Goal: Task Accomplishment & Management: Use online tool/utility

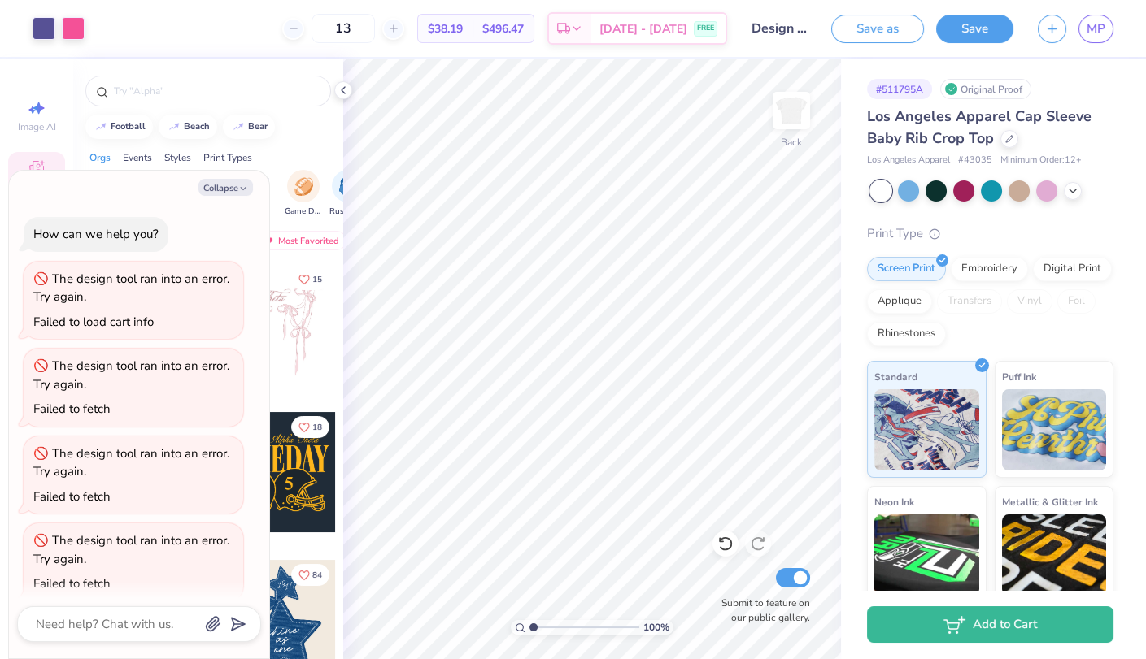
scroll to position [15, 0]
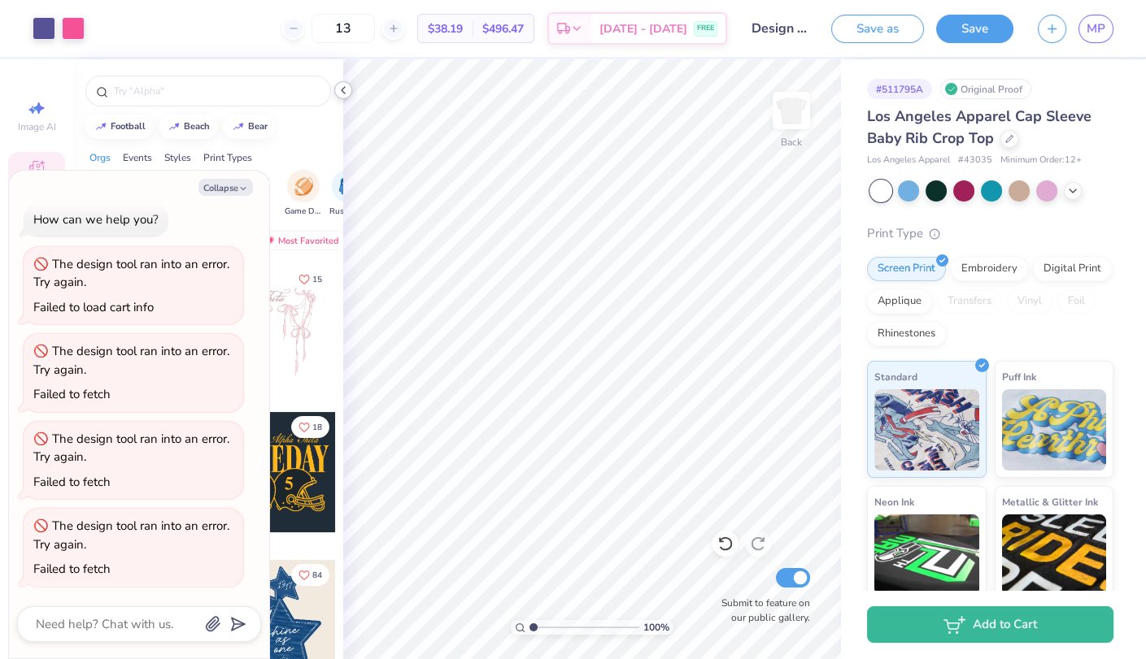
click at [342, 85] on icon at bounding box center [343, 90] width 13 height 13
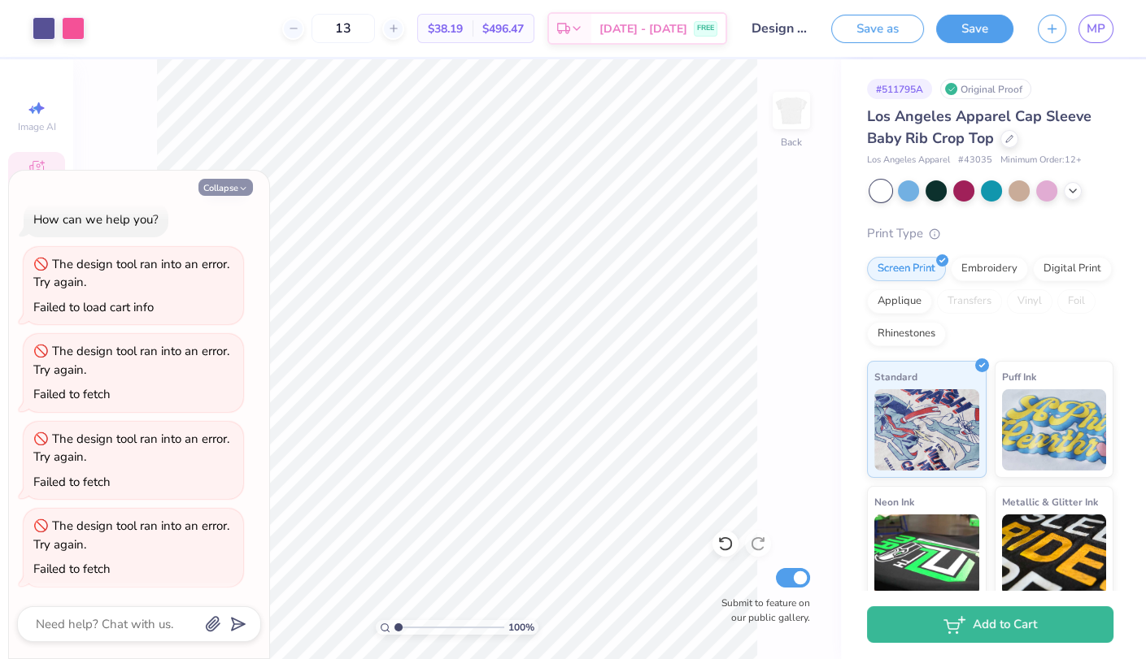
click at [234, 185] on button "Collapse" at bounding box center [225, 187] width 54 height 17
type textarea "x"
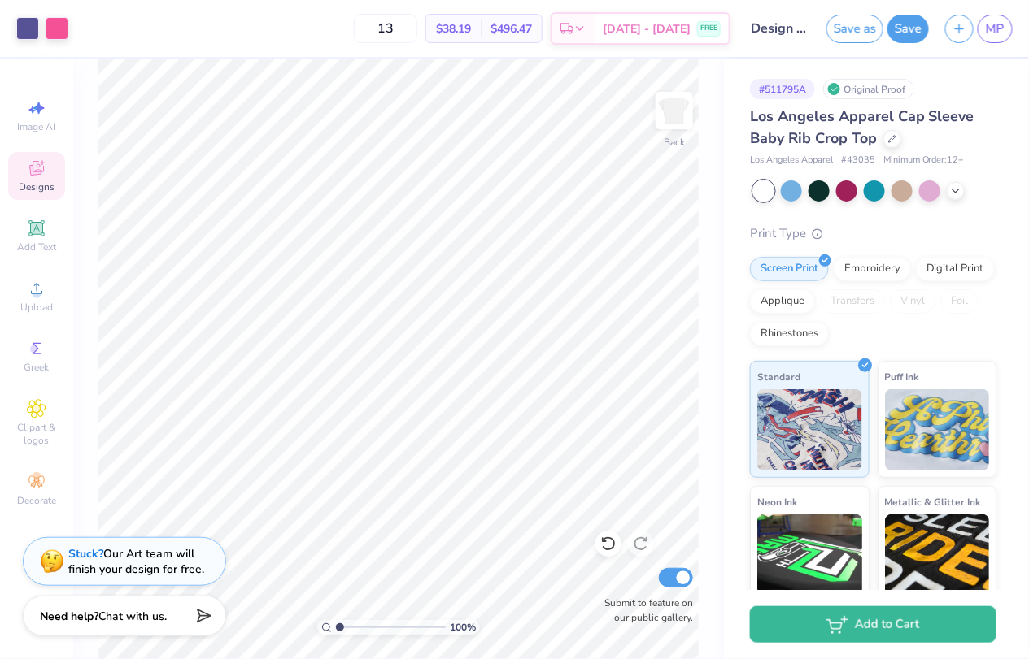
click at [780, 26] on input "Design 2: SEA U IN GL" at bounding box center [778, 28] width 80 height 33
click at [772, 32] on input "Design 2: SEA U IN GL" at bounding box center [778, 28] width 80 height 33
click at [795, 36] on input "Design 2: SEA U IN GL" at bounding box center [778, 28] width 80 height 33
click at [807, 28] on input "Design 2: SEA U IN GL" at bounding box center [778, 28] width 80 height 33
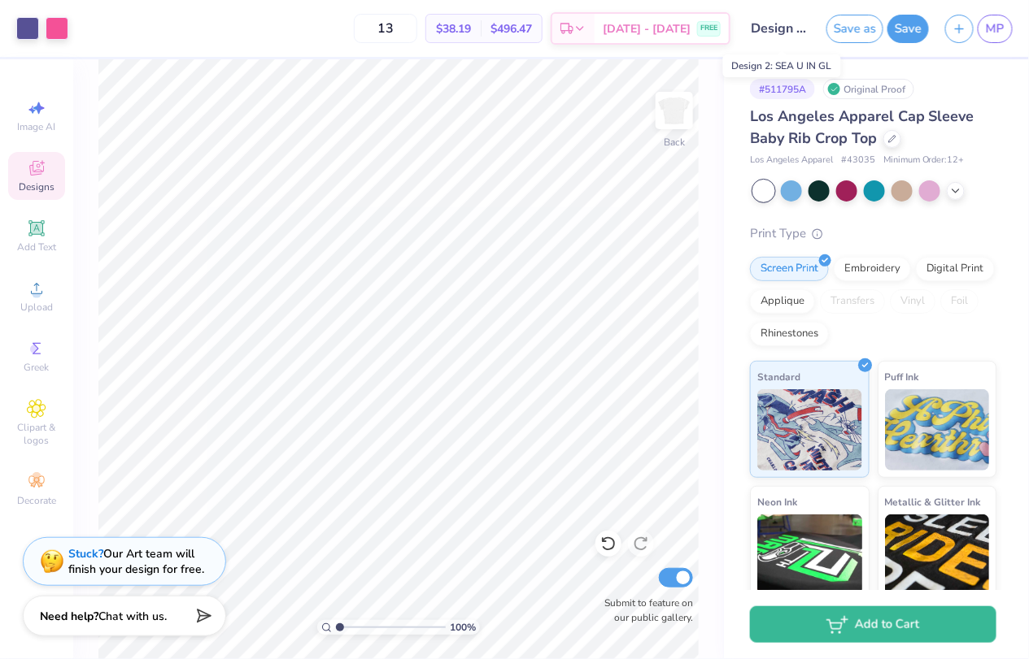
click at [807, 28] on input "Design 2: SEA U IN GL" at bounding box center [778, 28] width 80 height 33
click at [804, 28] on input "Design 2: SEA U IN GL" at bounding box center [778, 28] width 80 height 33
click at [790, 67] on div "# 511795A Original Proof Los Angeles Apparel Cap Sleeve Baby Rib Crop Top Los A…" at bounding box center [876, 393] width 305 height 669
click at [797, 30] on input "Design 2: SEA U IN GL" at bounding box center [778, 28] width 80 height 33
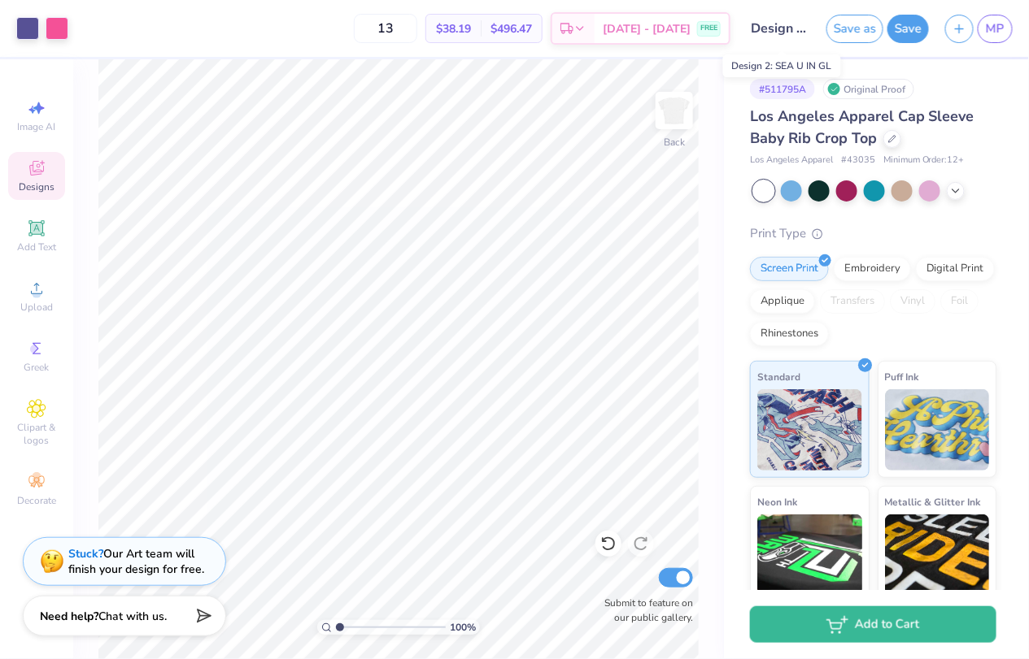
click at [801, 31] on input "Design 2: SEA U IN GL" at bounding box center [778, 28] width 80 height 33
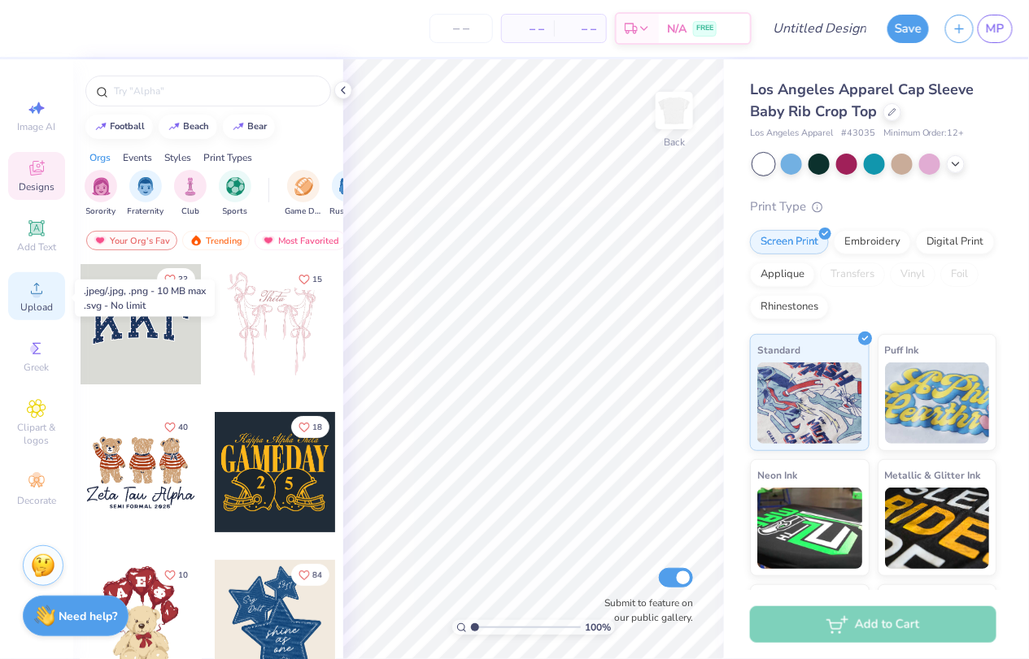
click at [46, 289] on icon at bounding box center [37, 289] width 20 height 20
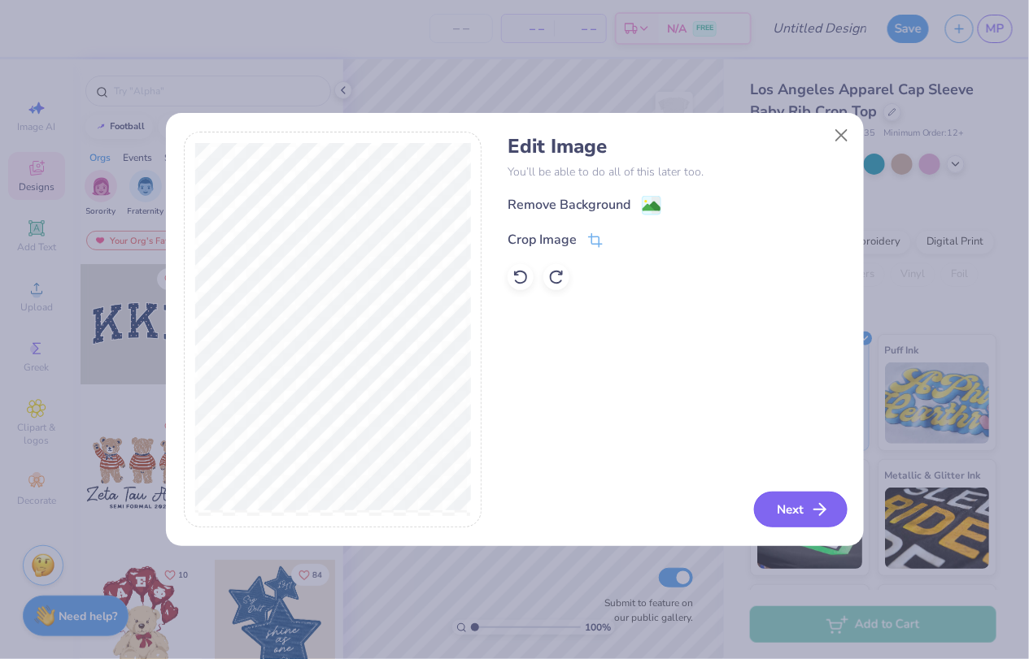
click at [798, 518] on button "Next" at bounding box center [801, 510] width 94 height 36
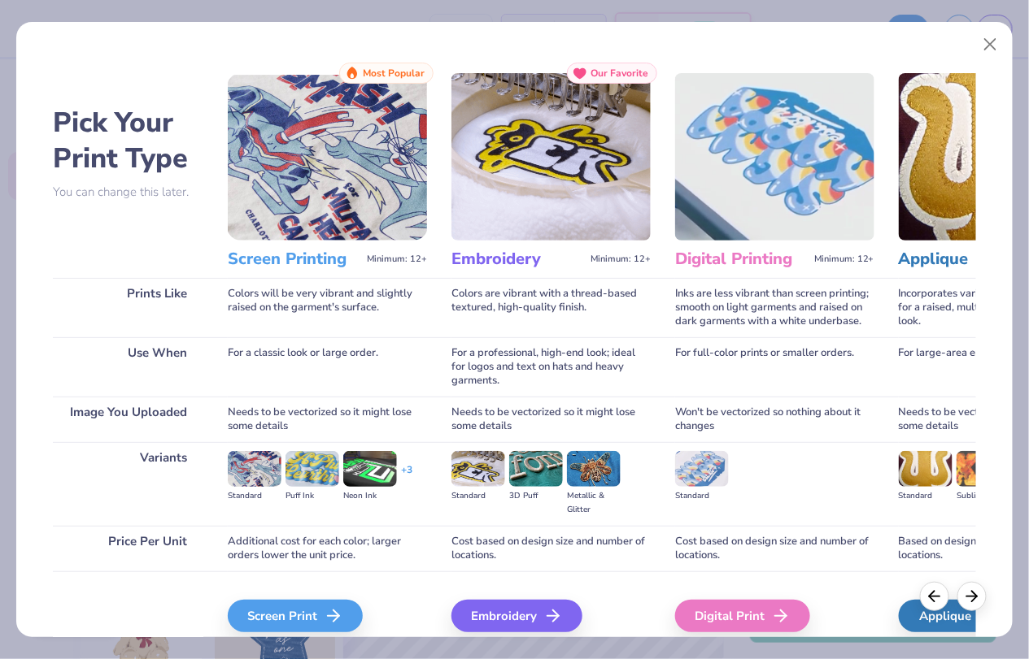
scroll to position [69, 0]
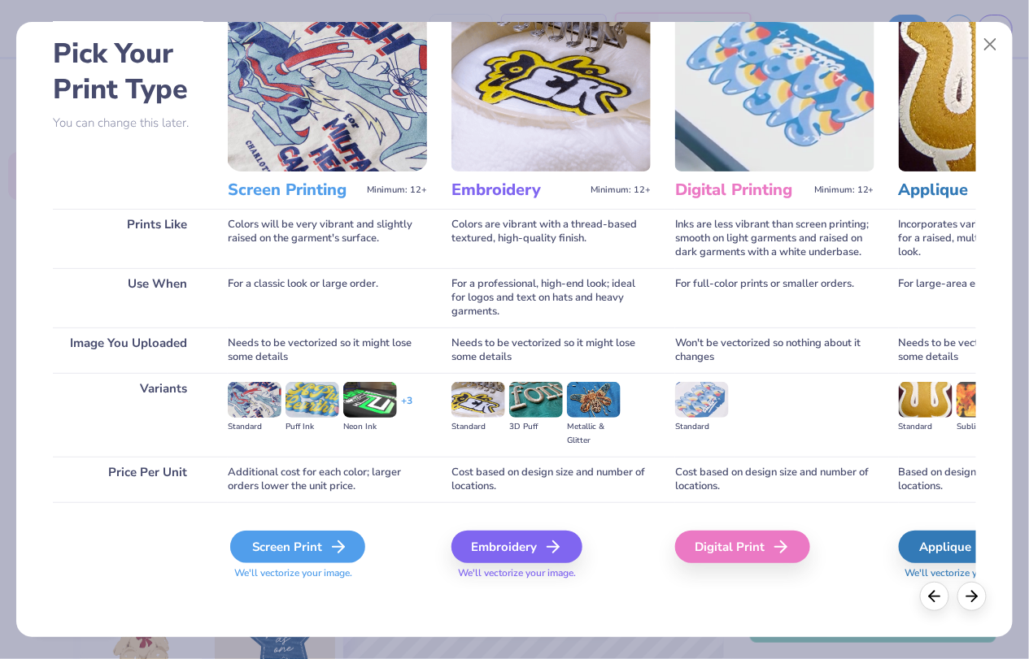
click at [293, 534] on div "Screen Print" at bounding box center [297, 547] width 135 height 33
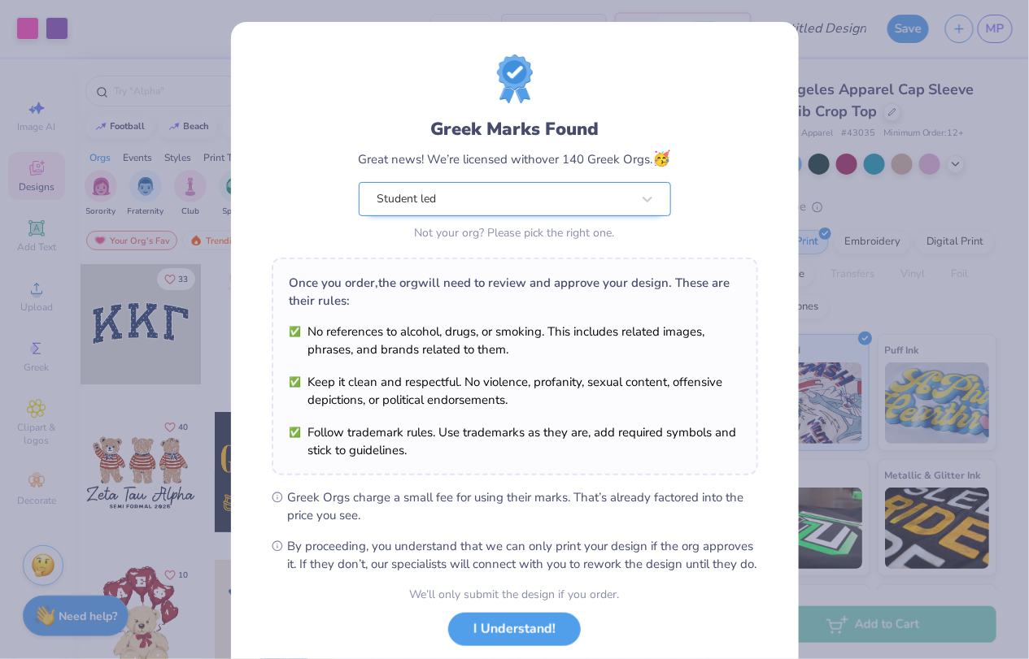
click at [505, 197] on div "Student led" at bounding box center [504, 199] width 257 height 33
click at [463, 200] on div "Student led" at bounding box center [504, 199] width 254 height 18
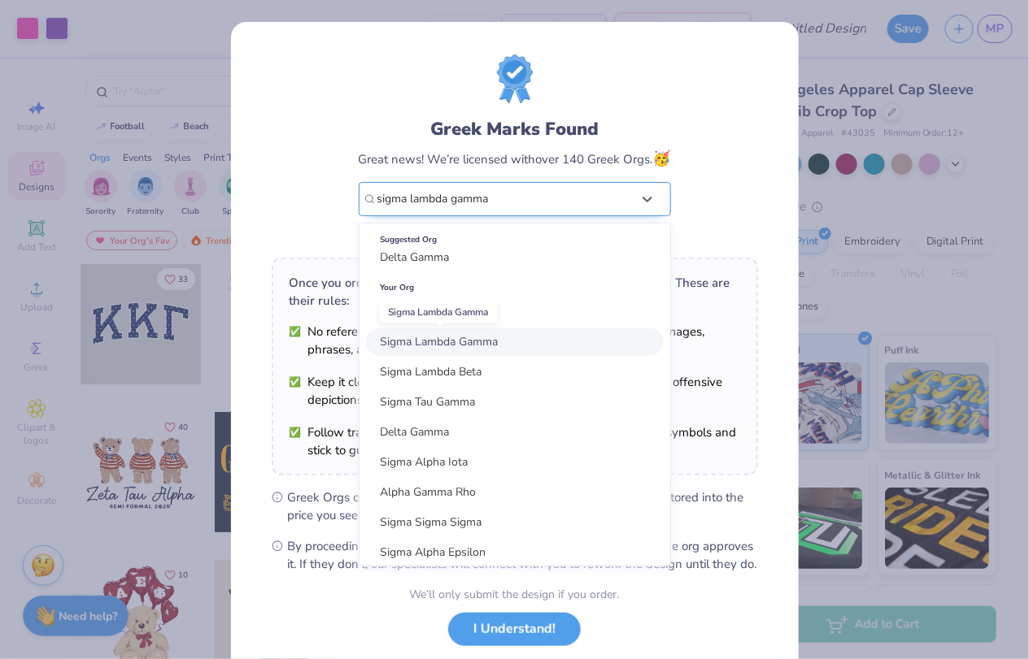
click at [473, 342] on span "Sigma Lambda Gamma" at bounding box center [440, 341] width 118 height 15
type input "sigma lambda gamma"
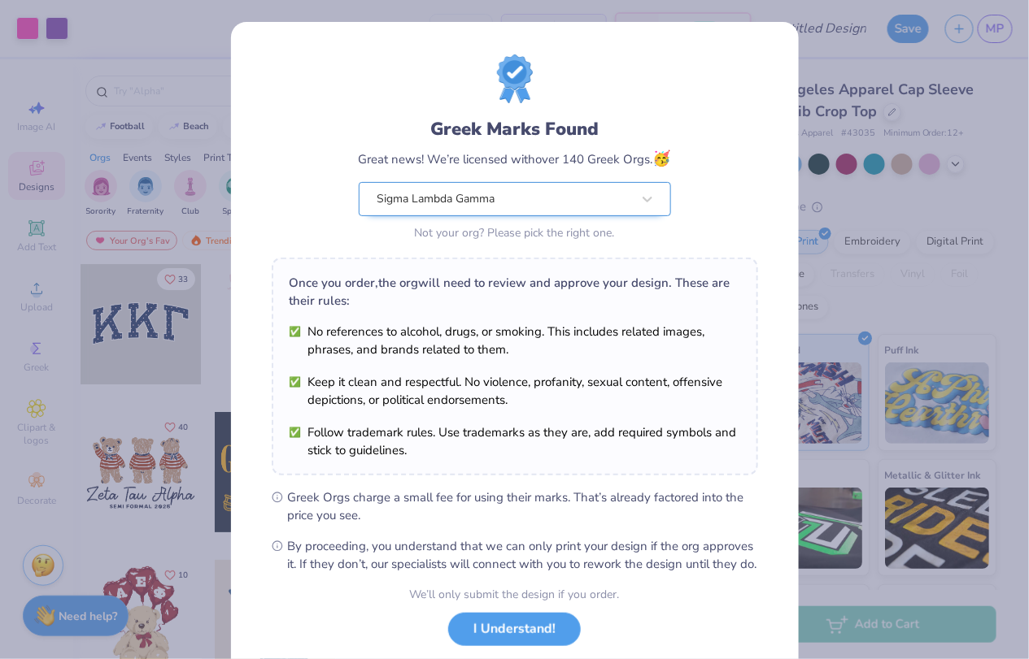
scroll to position [98, 0]
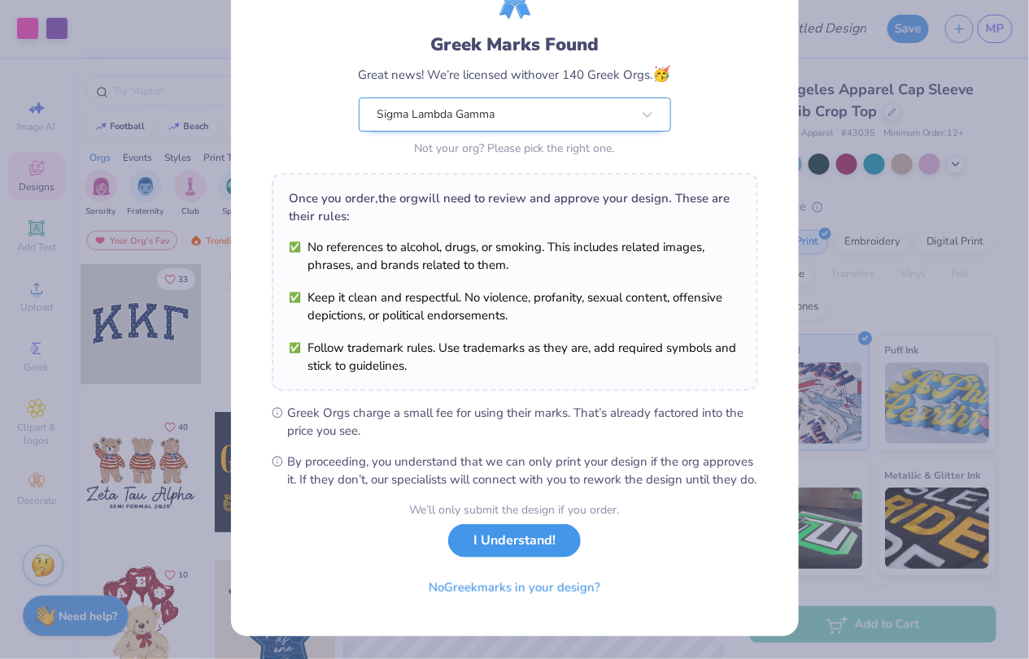
click at [519, 549] on button "I Understand!" at bounding box center [514, 540] width 133 height 33
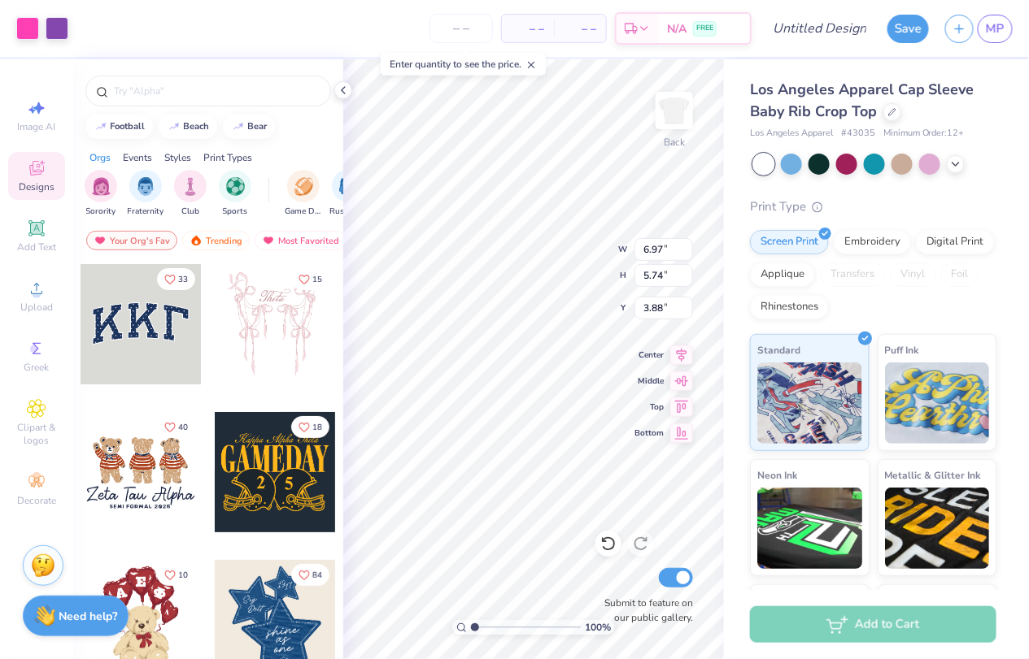
scroll to position [0, 0]
click at [471, 23] on input "number" at bounding box center [460, 28] width 63 height 29
type input "13"
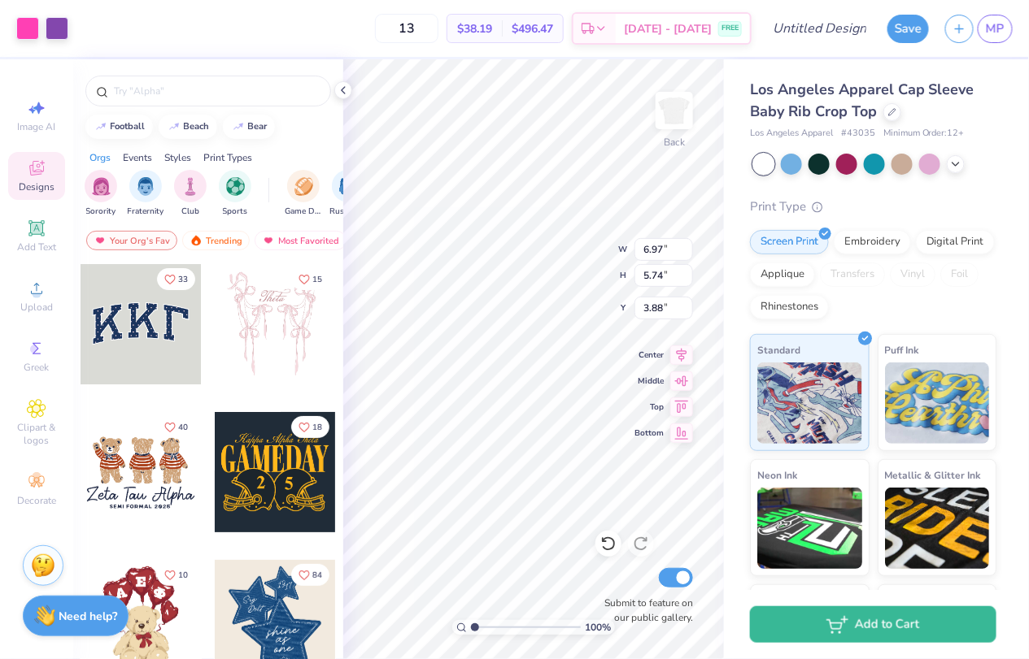
type input "3.00"
click at [342, 87] on icon at bounding box center [343, 90] width 13 height 13
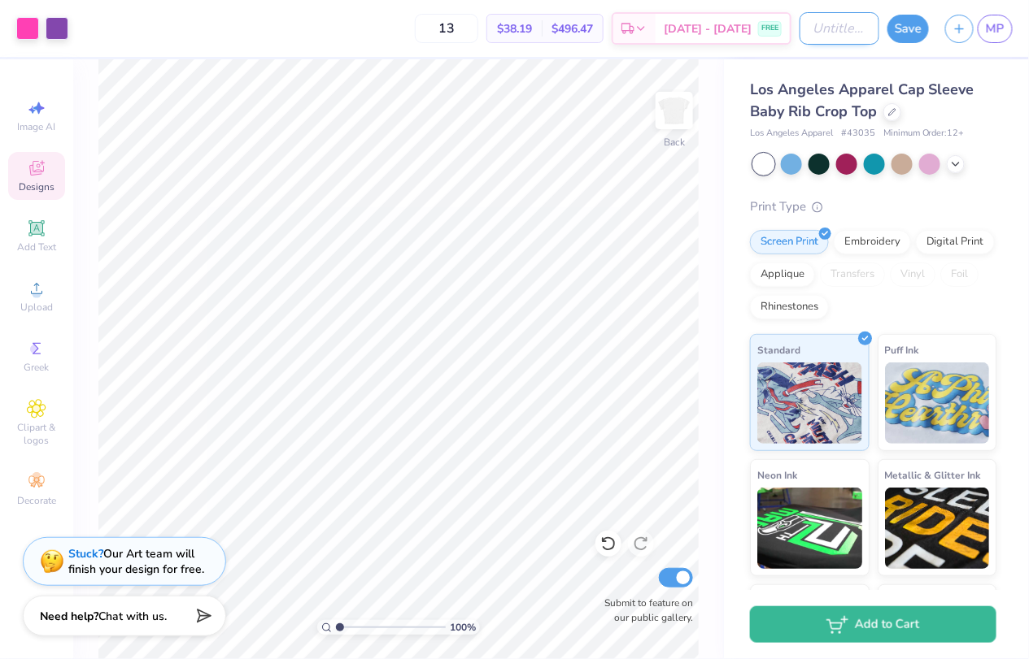
click at [799, 36] on input "Design Title" at bounding box center [839, 28] width 80 height 33
click at [837, 23] on input "Design 2: SEA U IN GL" at bounding box center [839, 28] width 80 height 33
drag, startPoint x: 837, startPoint y: 23, endPoint x: 799, endPoint y: 21, distance: 37.4
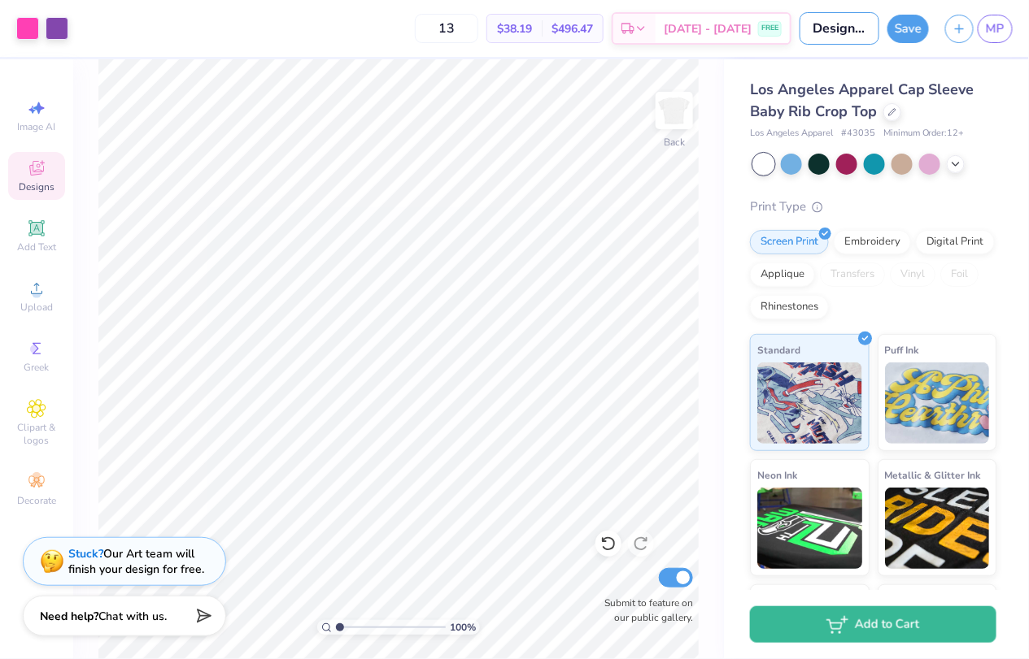
click at [799, 21] on div "Art colors 13 $38.19 Per Item $496.47 Total Est. Delivery Sep 6 - 9 FREE Design…" at bounding box center [514, 28] width 1029 height 57
click at [859, 28] on input "Design 2: SEA U IN GL" at bounding box center [839, 28] width 80 height 33
type input "Design 2: SEA U IN GL"
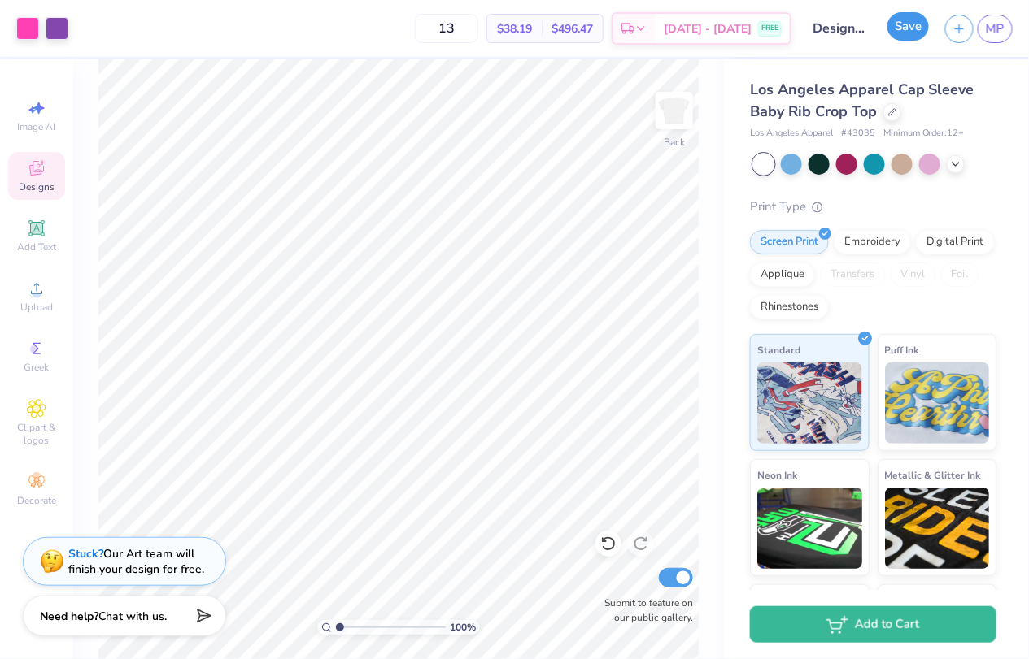
click at [897, 28] on button "Save" at bounding box center [907, 26] width 41 height 28
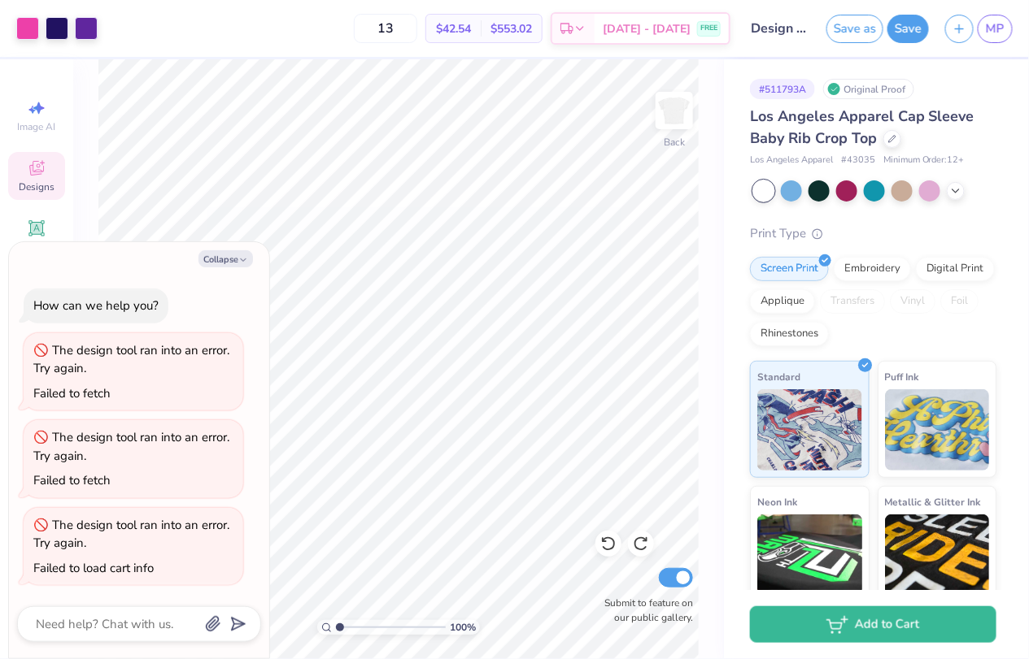
click at [772, 31] on input "Design 3: I sailed into slg" at bounding box center [778, 28] width 80 height 33
